Goal: Information Seeking & Learning: Learn about a topic

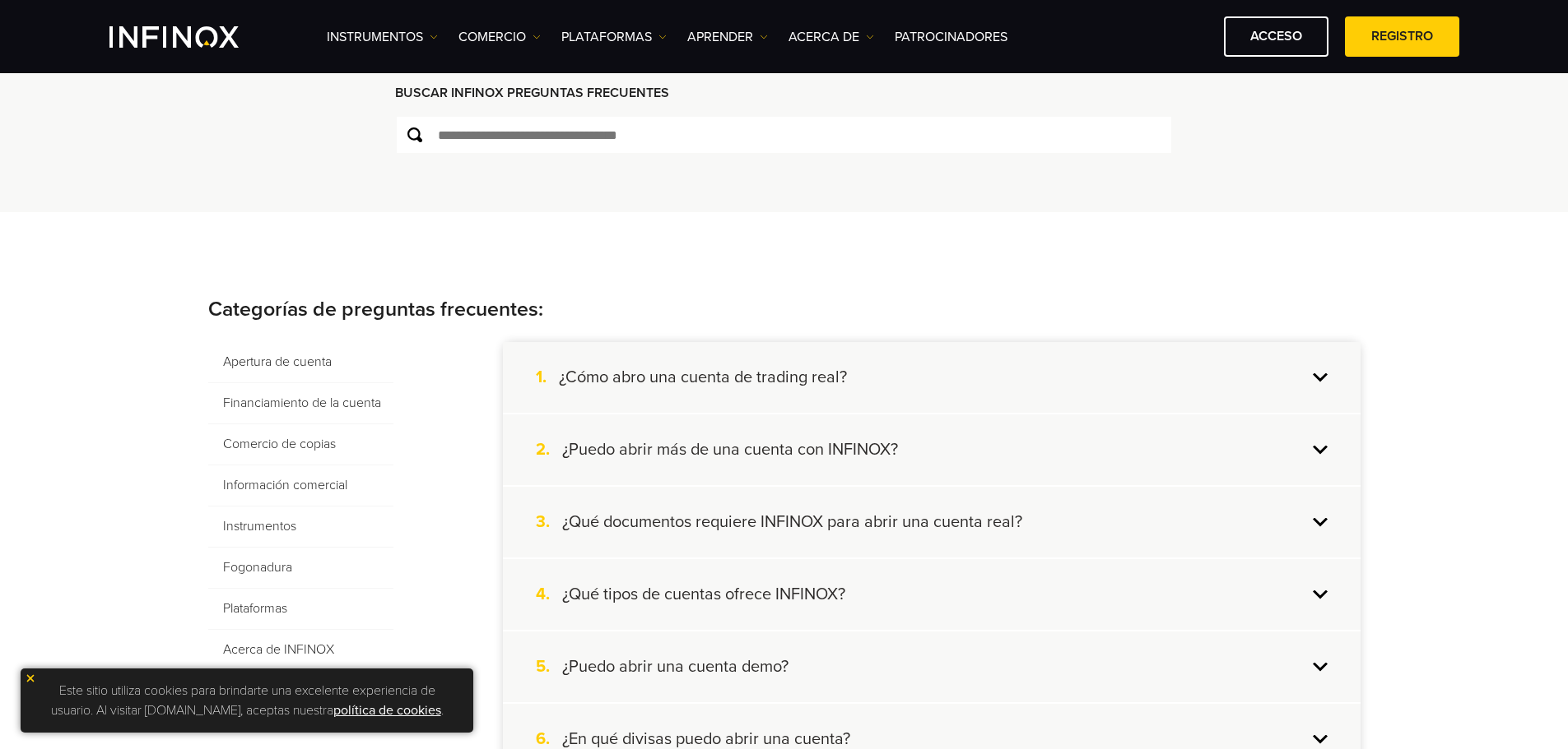
scroll to position [165, 0]
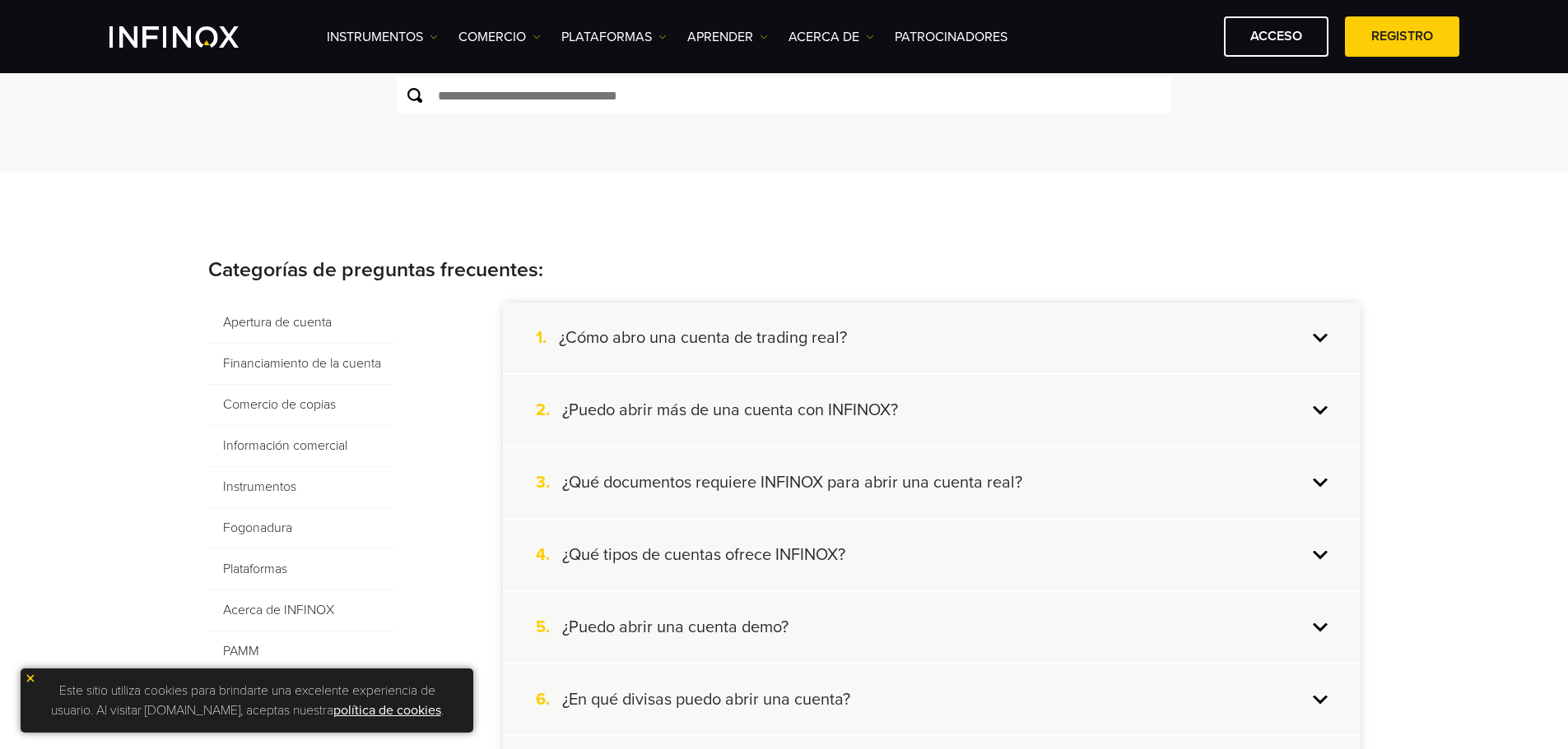
click at [767, 348] on font "¿Cómo abro una cuenta de trading real?" at bounding box center [703, 337] width 288 height 20
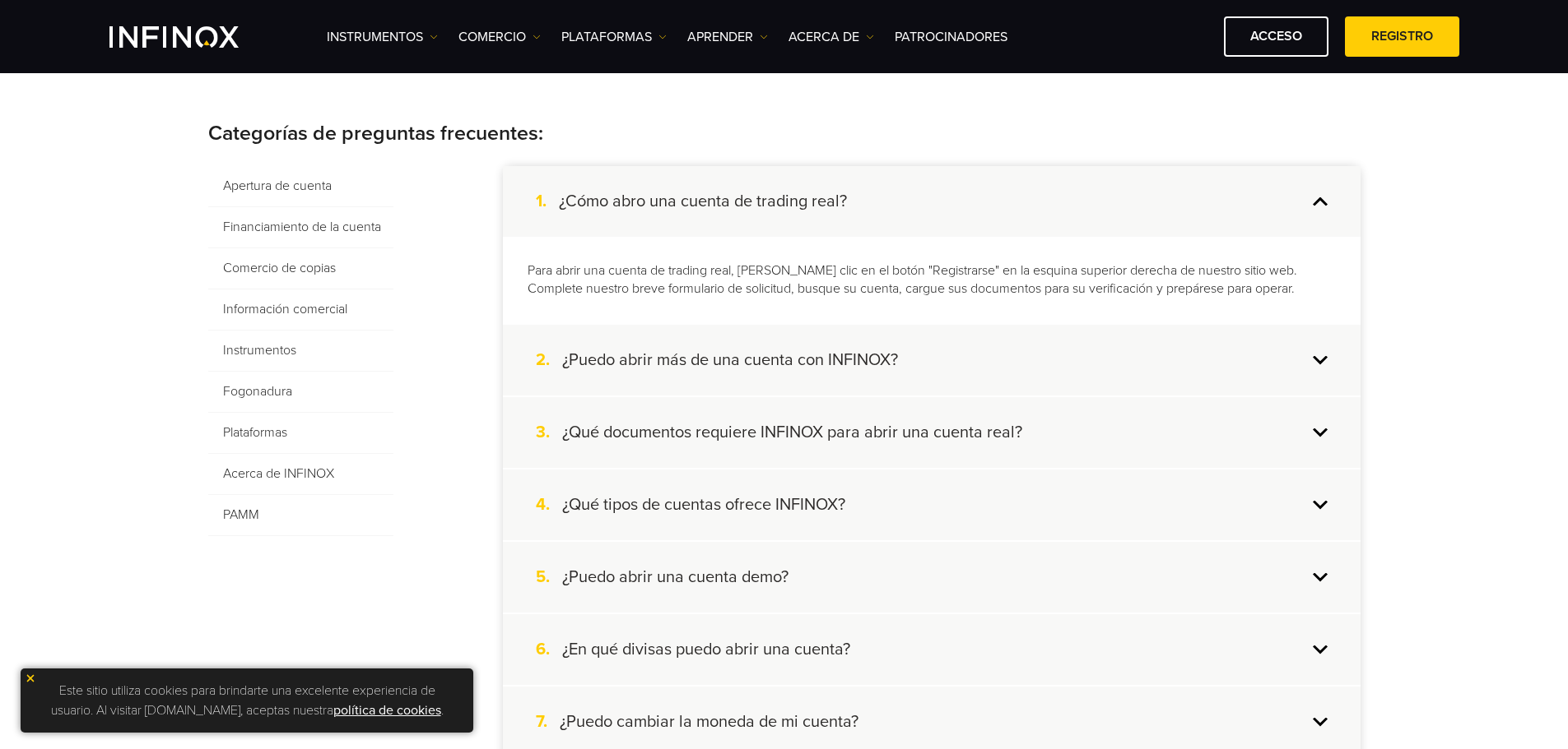
scroll to position [329, 0]
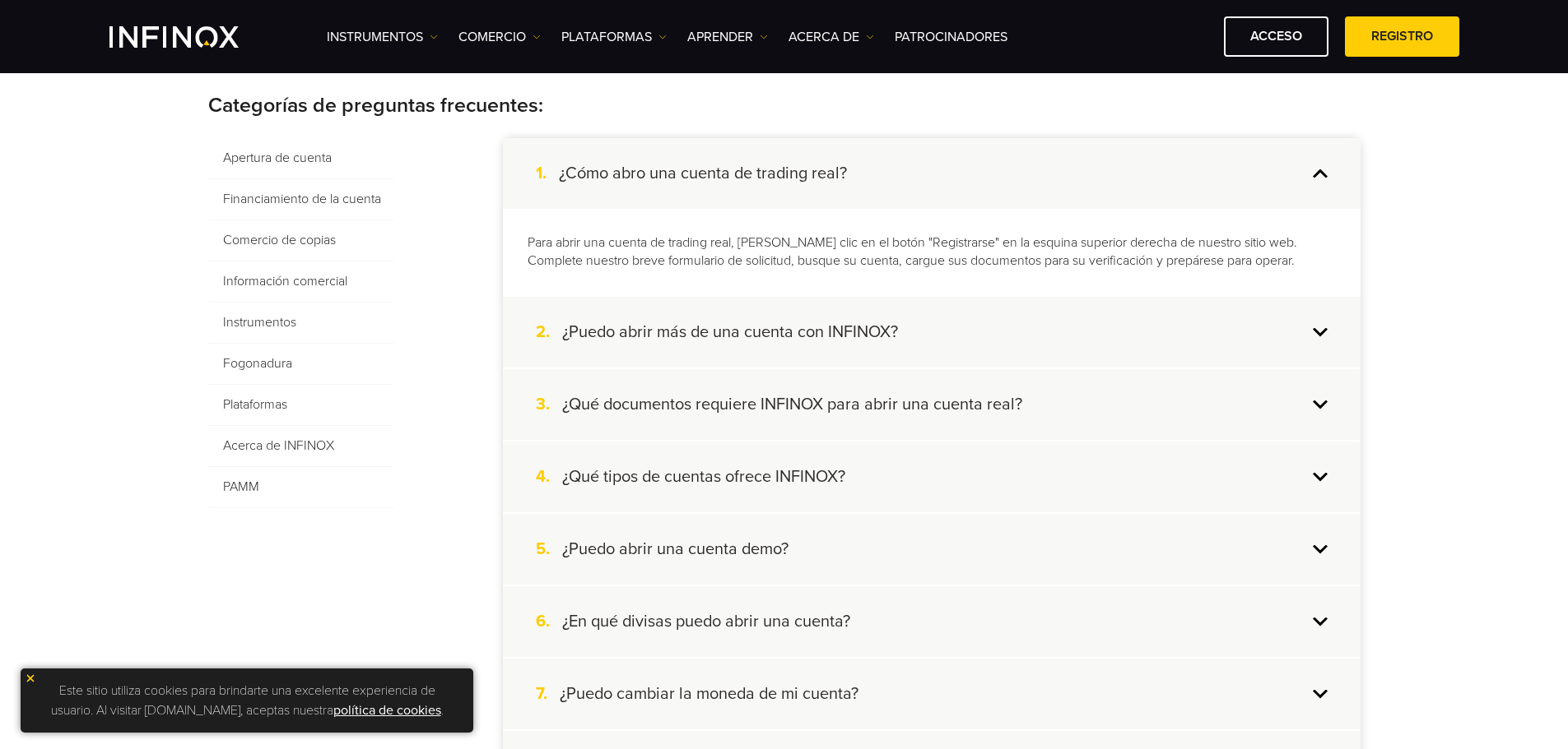
click at [723, 487] on font "¿Qué tipos de cuentas ofrece INFINOX?" at bounding box center [703, 476] width 283 height 20
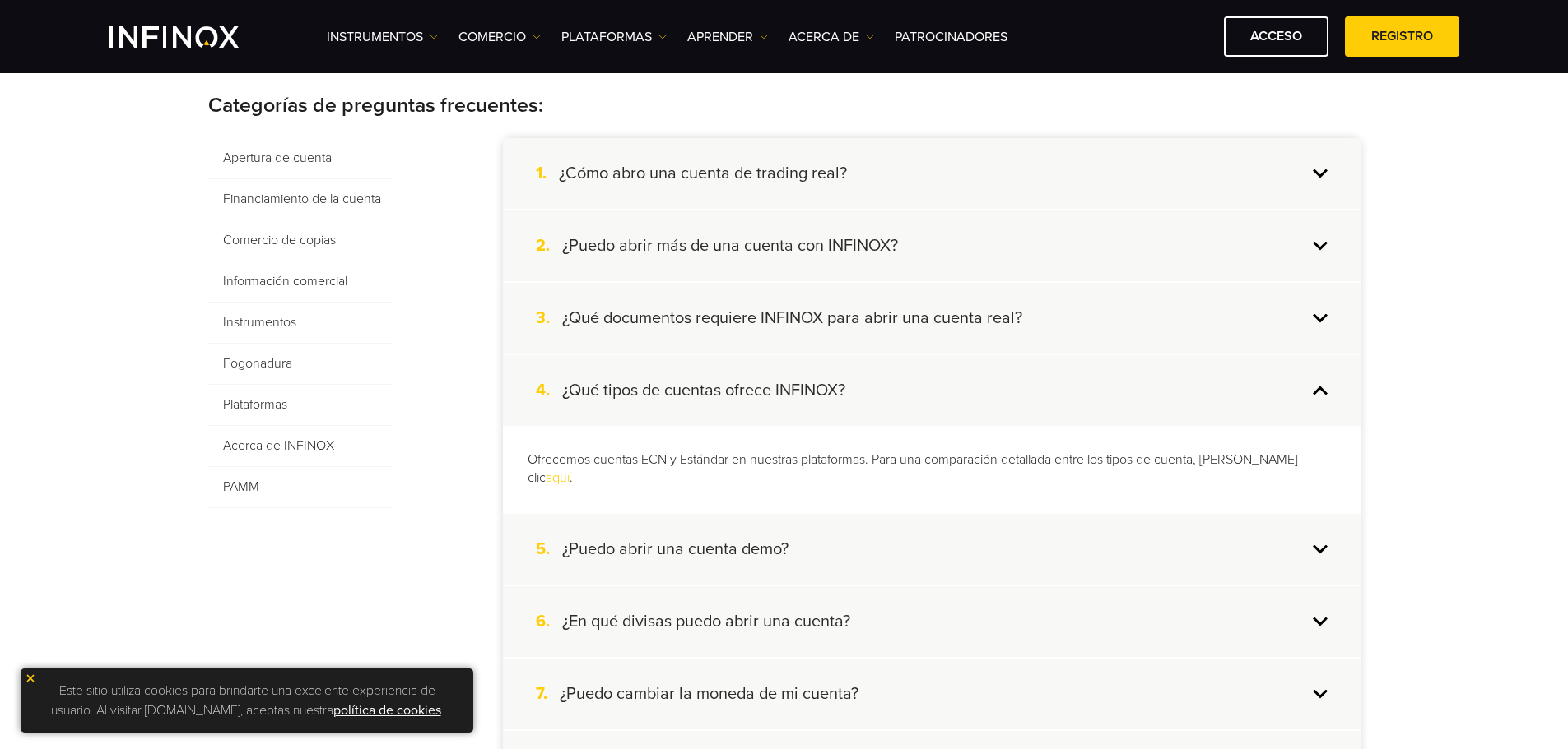
click at [569, 486] on font "aquí" at bounding box center [557, 477] width 24 height 16
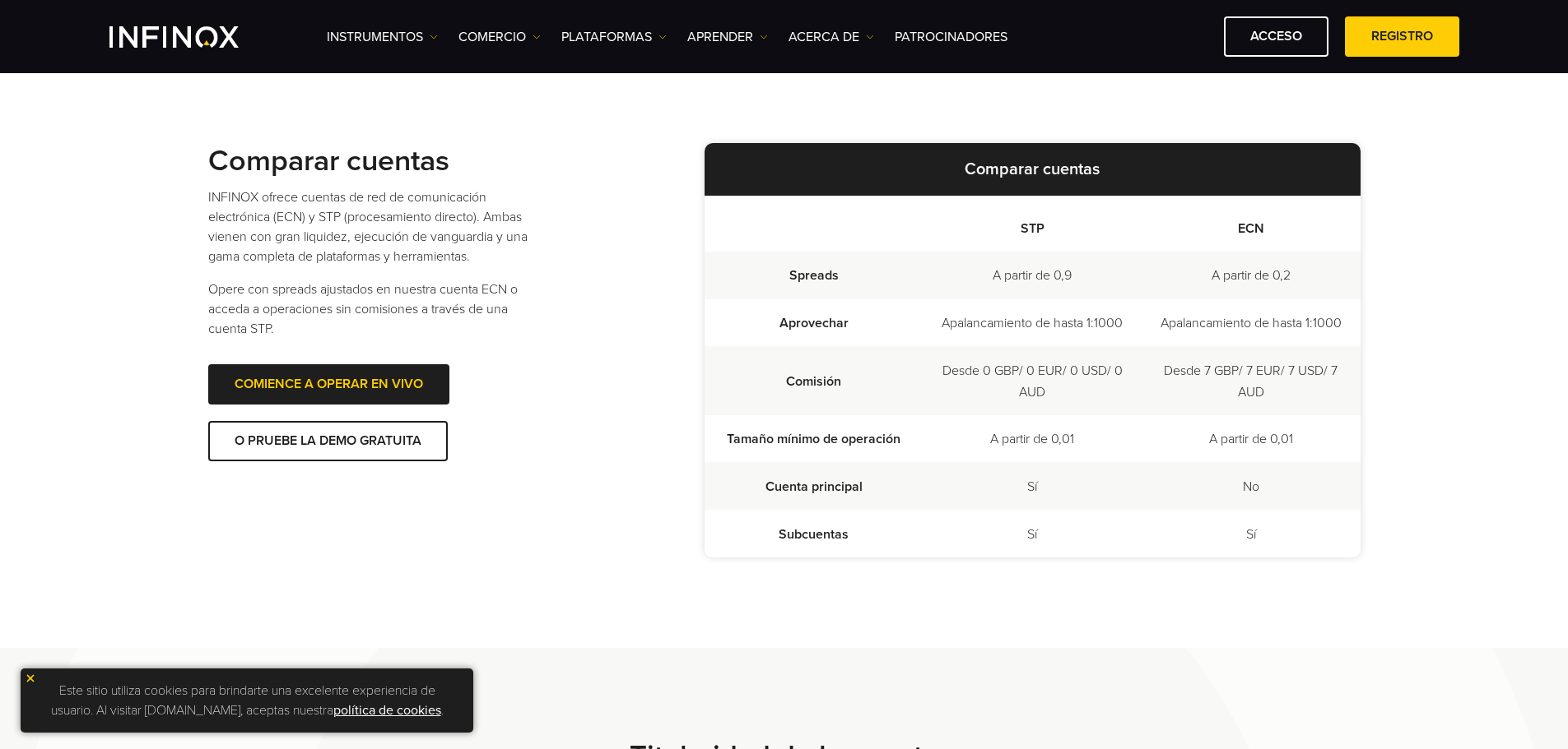
scroll to position [402, 0]
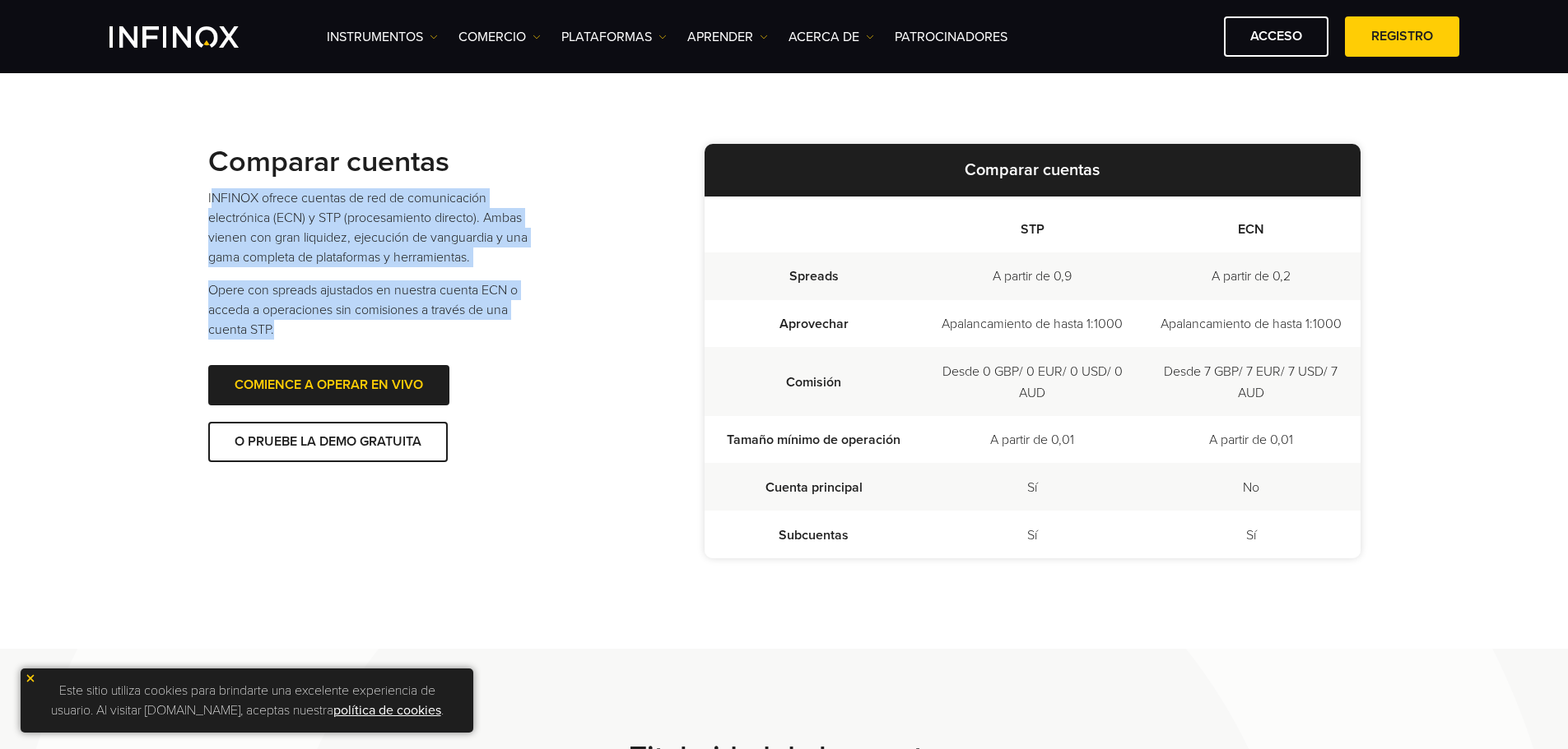
drag, startPoint x: 210, startPoint y: 196, endPoint x: 403, endPoint y: 325, distance: 232.1
click at [403, 325] on div "Comparar cuentas INFINOX ofrece cuentas de red de comunicación electrónica (ECN…" at bounding box center [439, 303] width 463 height 318
copy div "NFINOX ofrece cuentas de red de comunicación electrónica (ECN) y STP (procesami…"
